Goal: Complete application form: Complete application form

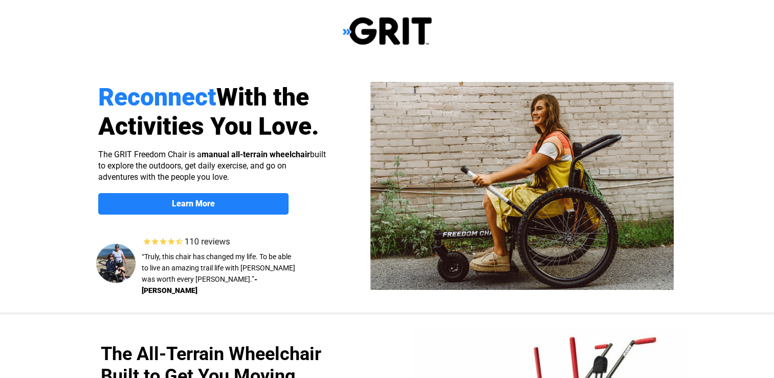
select select "US"
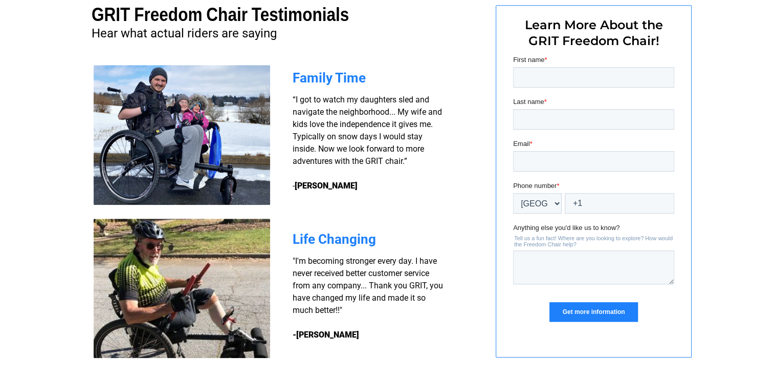
scroll to position [758, 0]
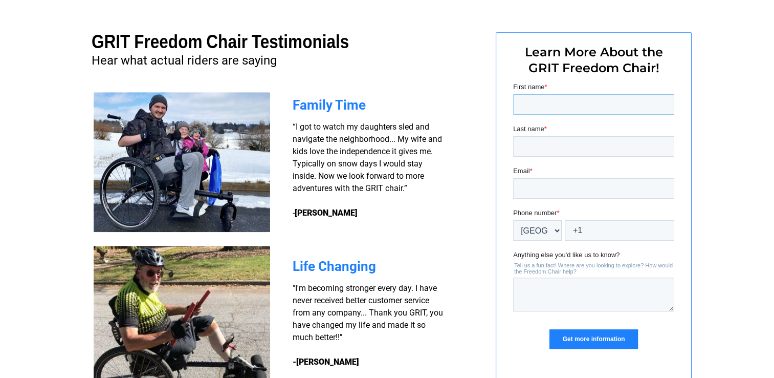
click at [532, 109] on input "First name *" at bounding box center [593, 104] width 161 height 20
type input "[PERSON_NAME]"
type input "[EMAIL_ADDRESS][DOMAIN_NAME]"
drag, startPoint x: 556, startPoint y: 232, endPoint x: 548, endPoint y: 234, distance: 7.9
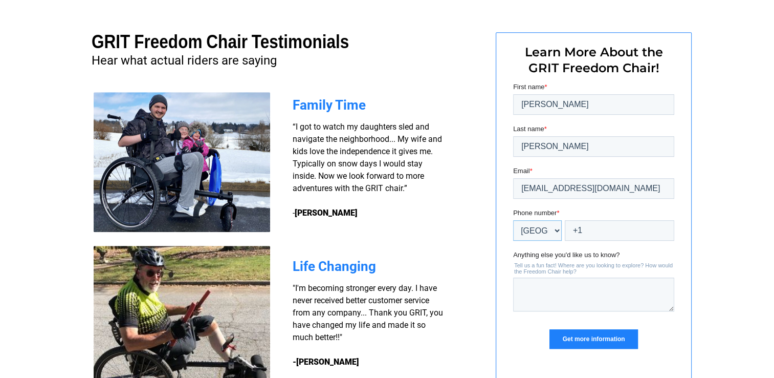
click at [548, 234] on select "* [GEOGRAPHIC_DATA] (‫[GEOGRAPHIC_DATA]‬‎) [GEOGRAPHIC_DATA] ([GEOGRAPHIC_DATA]…" at bounding box center [537, 230] width 49 height 20
click at [555, 229] on select "* [GEOGRAPHIC_DATA] (‫[GEOGRAPHIC_DATA]‬‎) [GEOGRAPHIC_DATA] ([GEOGRAPHIC_DATA]…" at bounding box center [537, 230] width 49 height 20
click at [584, 237] on input "+1" at bounding box center [618, 230] width 109 height 20
type input "[PHONE_NUMBER]"
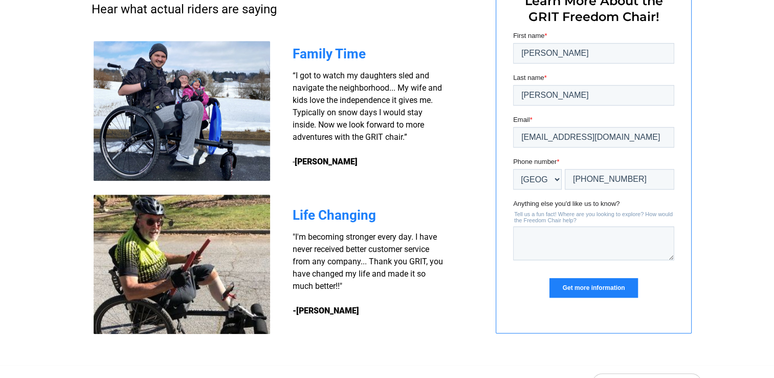
click at [579, 283] on input "Get more information" at bounding box center [593, 287] width 88 height 19
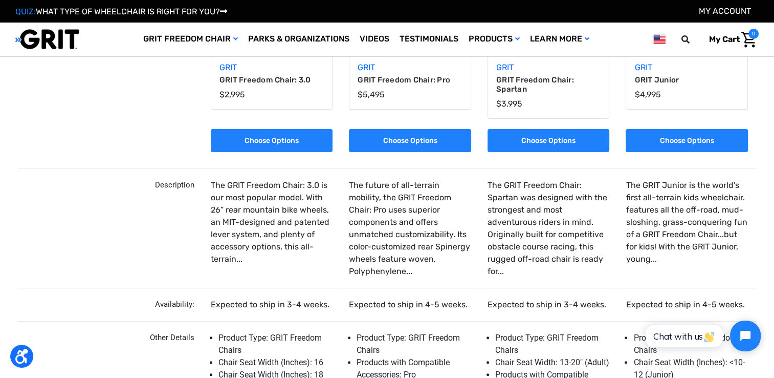
scroll to position [205, 0]
